Goal: Contribute content

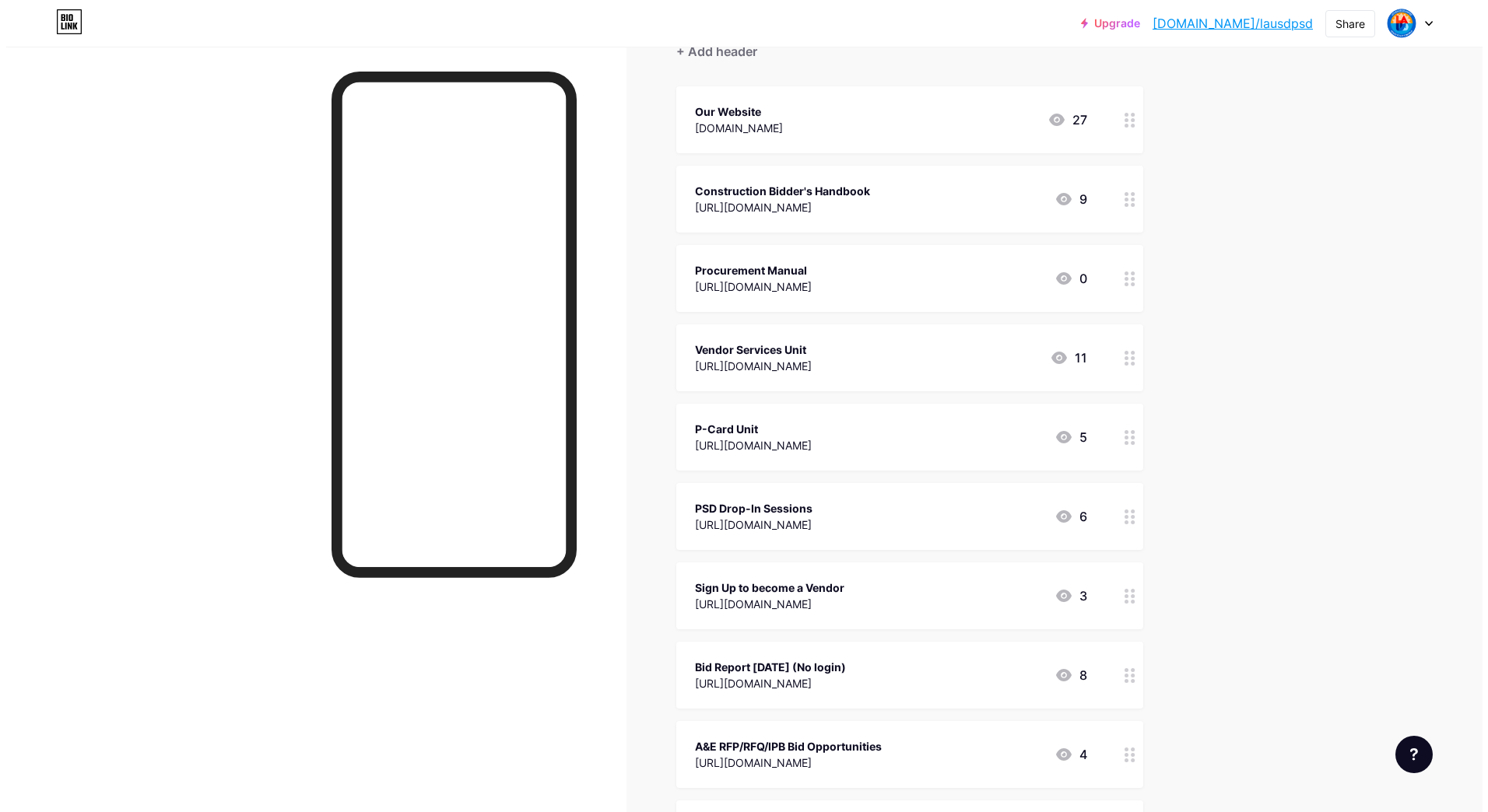
scroll to position [233, 0]
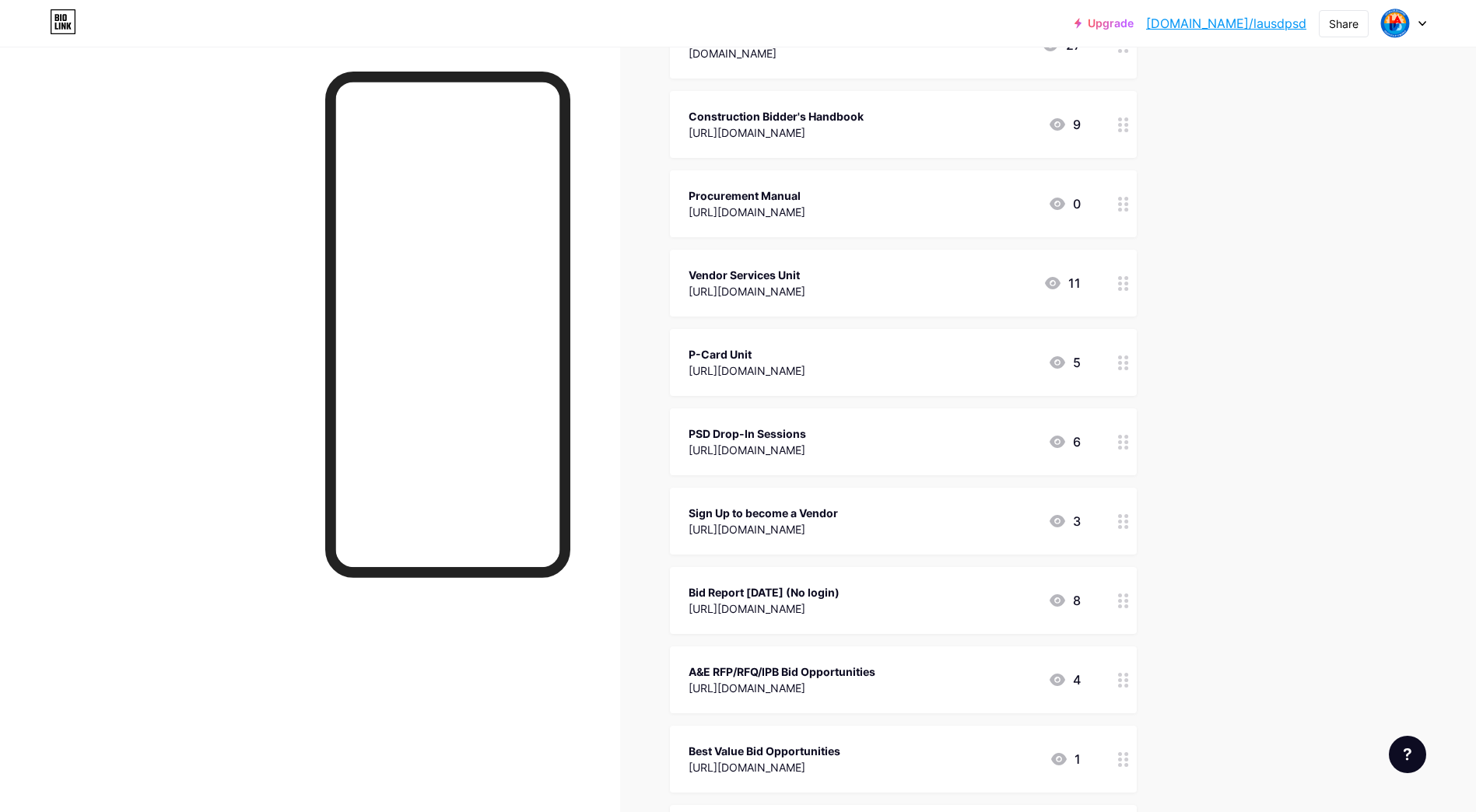
click at [822, 615] on div "[URL][DOMAIN_NAME]" at bounding box center [765, 609] width 151 height 16
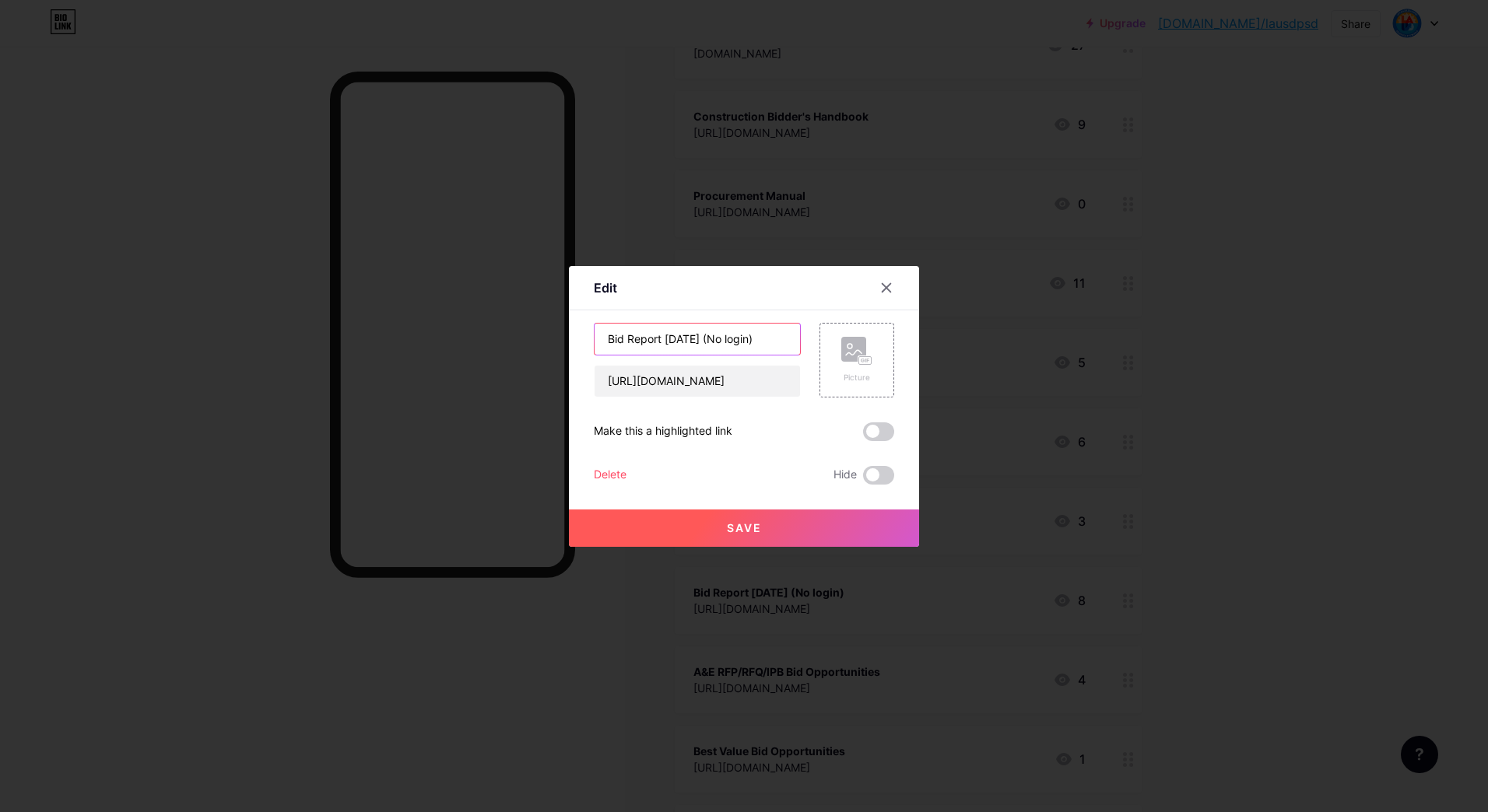
click at [685, 339] on input "Bid Report [DATE] (No login)" at bounding box center [697, 338] width 205 height 32
click at [684, 340] on input "Bid Report [DATE] (No login)" at bounding box center [697, 338] width 205 height 32
type input "Bid Report [DATE] (No login)"
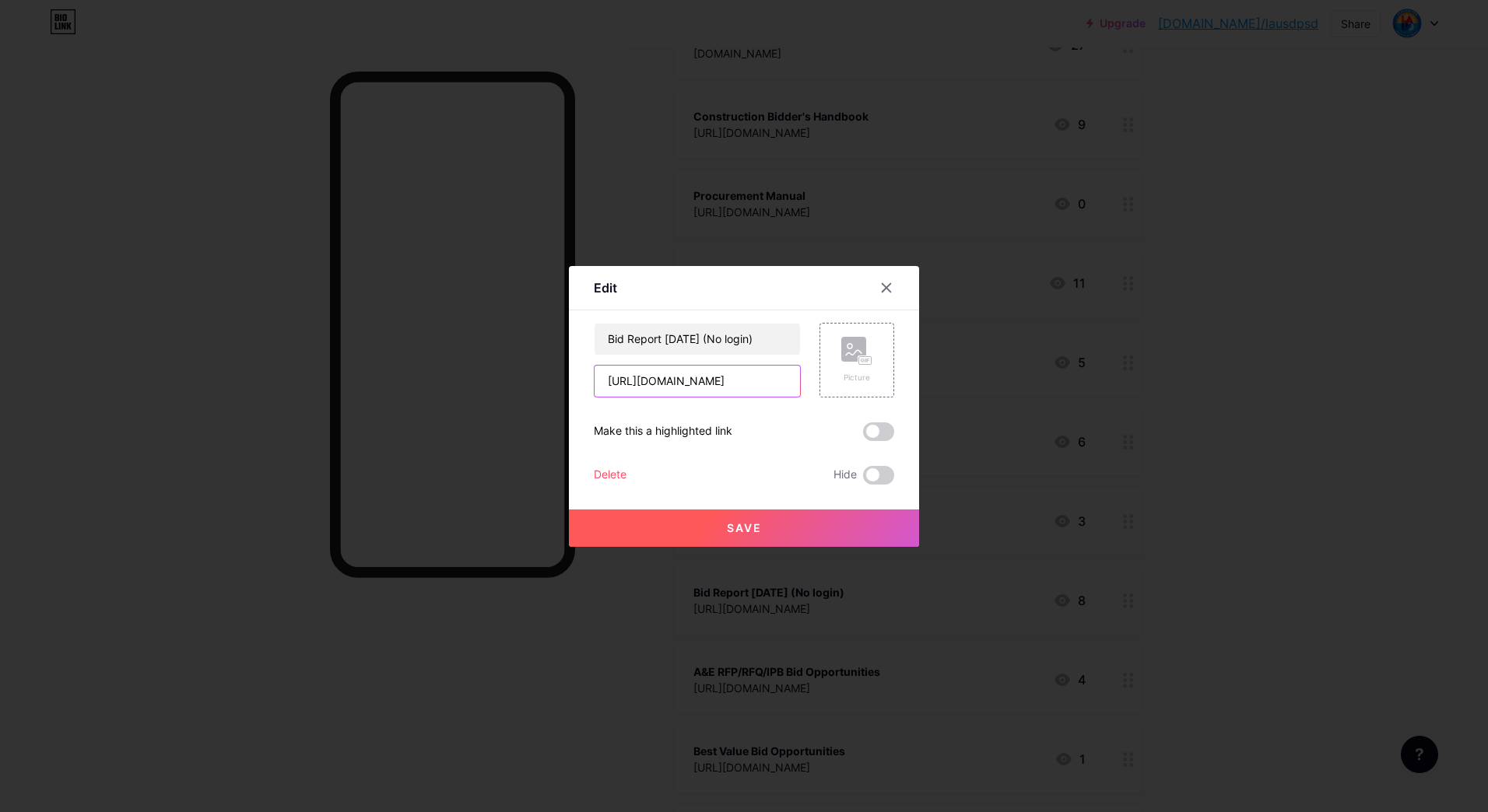
click at [684, 375] on input "[URL][DOMAIN_NAME]" at bounding box center [697, 381] width 205 height 32
paste input "sZ9A_IYqPFhrXo5bHclY-cLFYoD_5PV1"
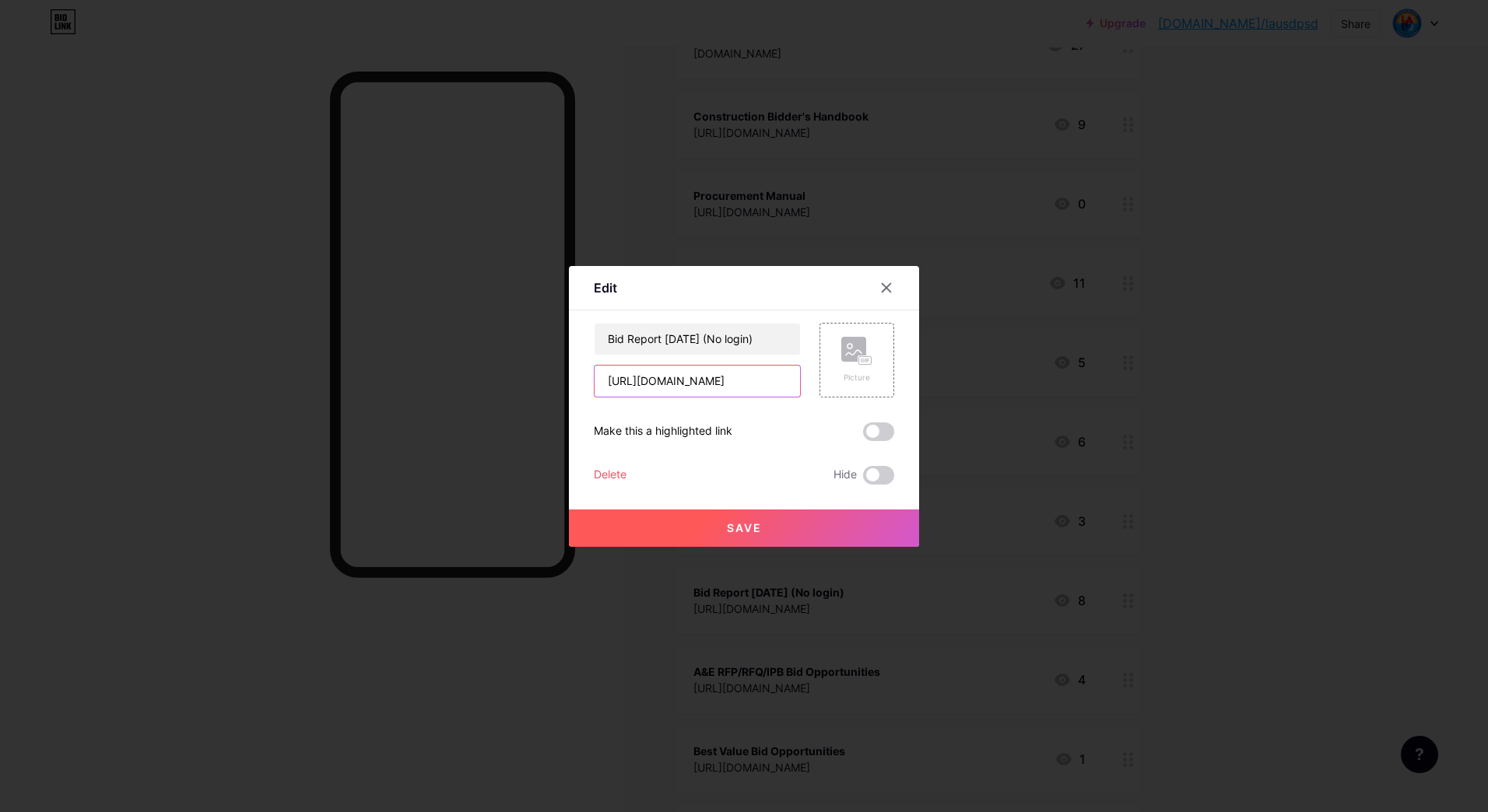
type input "[URL][DOMAIN_NAME]"
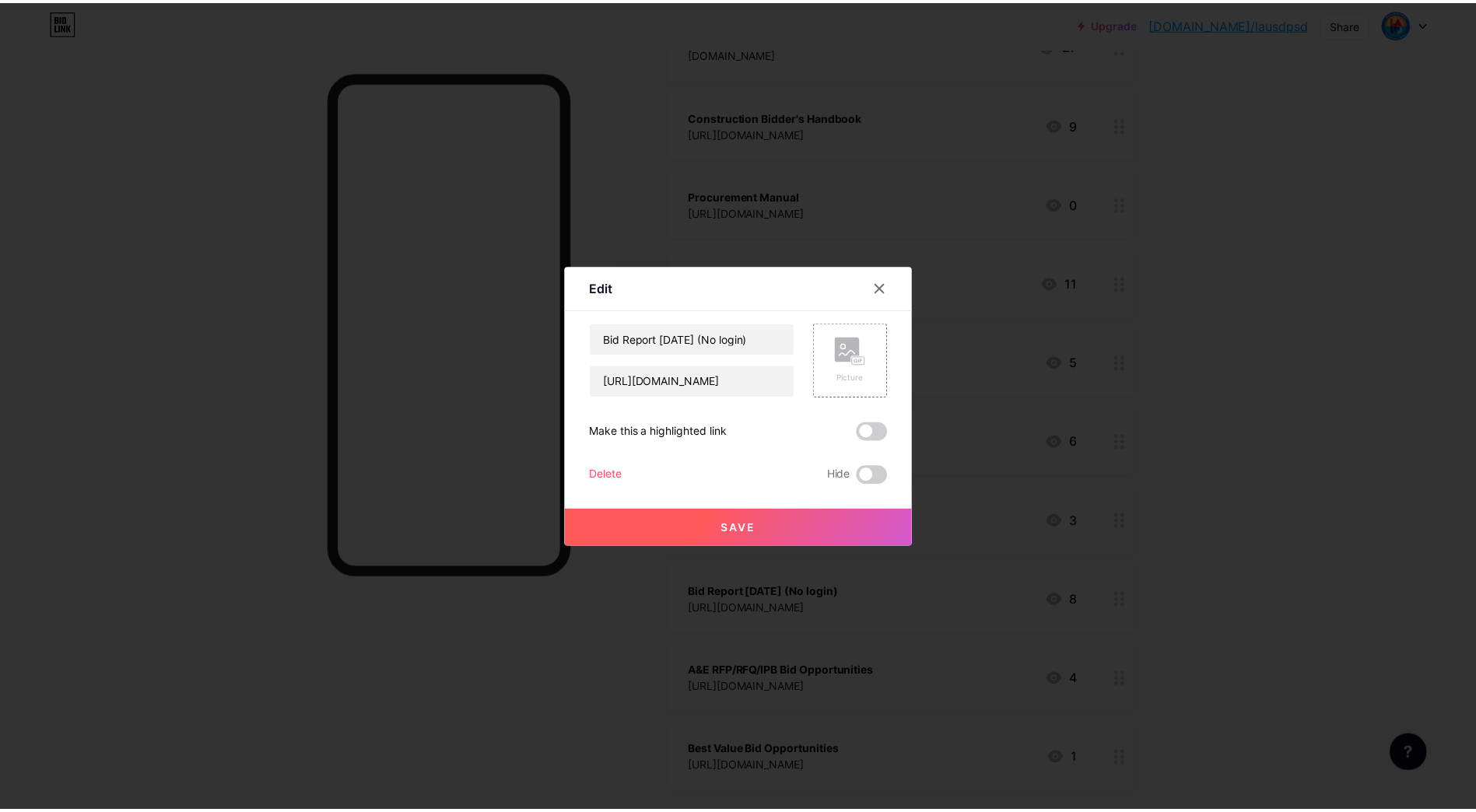
scroll to position [0, 0]
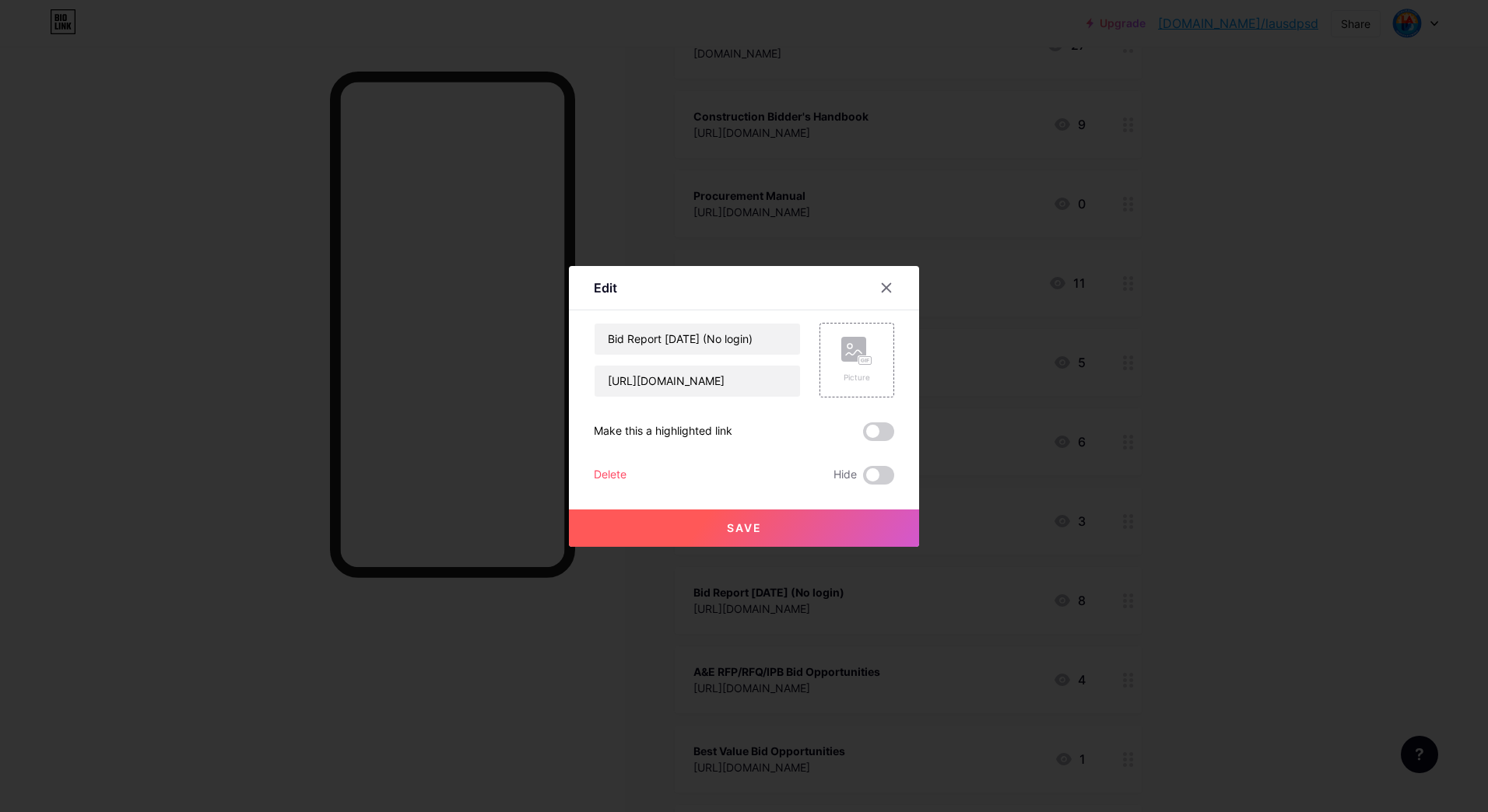
click at [733, 535] on button "Save" at bounding box center [744, 528] width 350 height 37
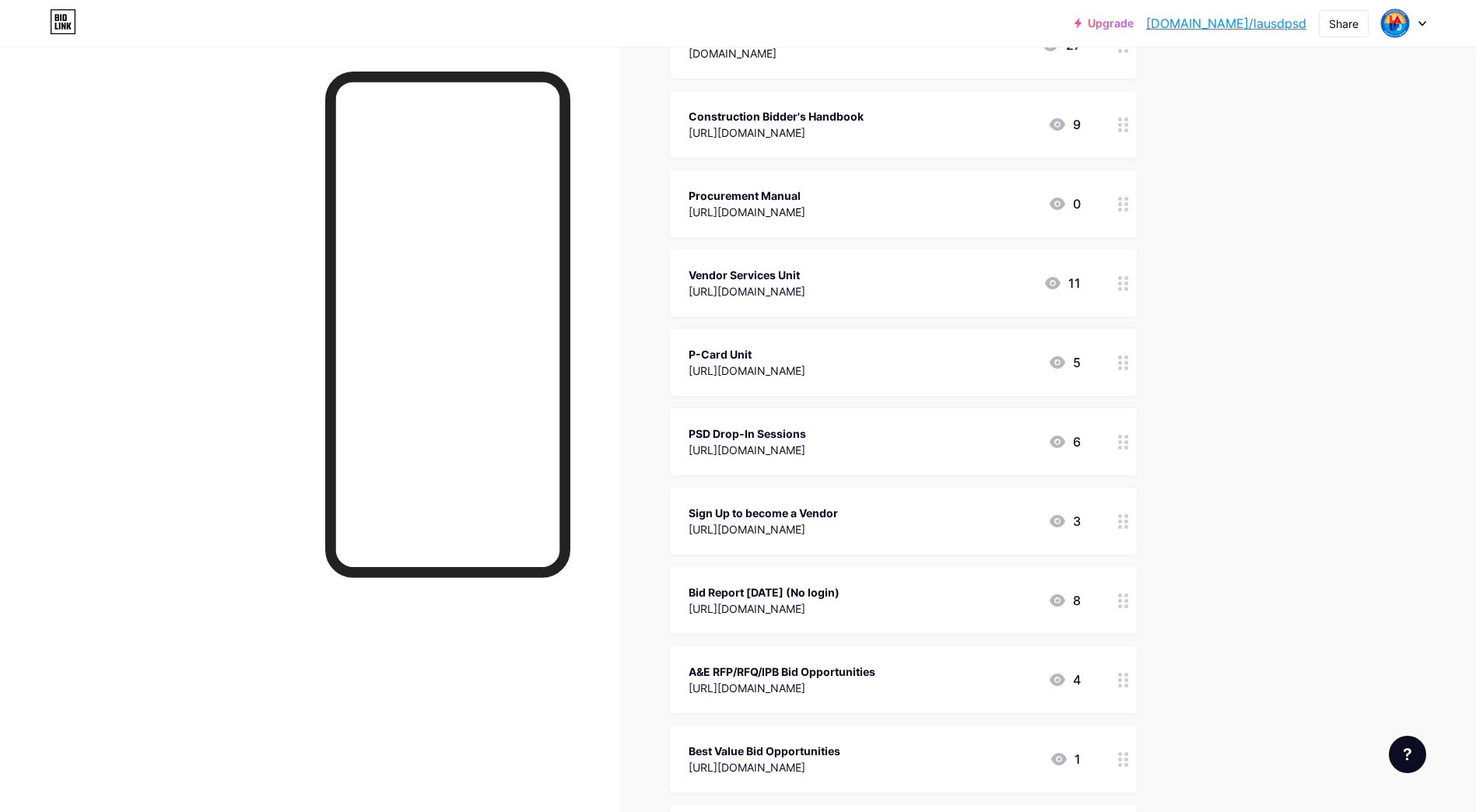
click at [364, 643] on div at bounding box center [448, 465] width 245 height 787
